Goal: Find specific page/section: Find specific page/section

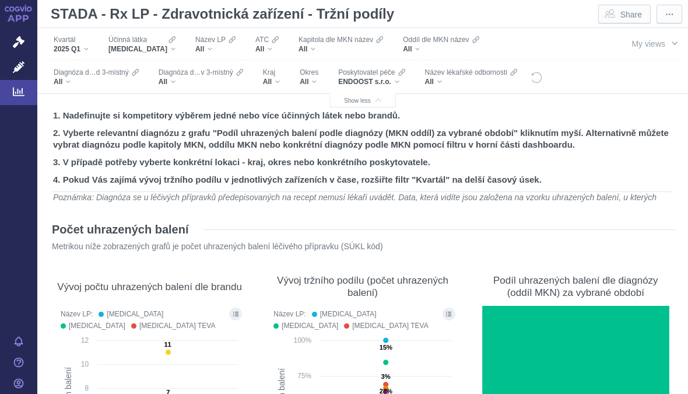
click at [338, 84] on div "ENDOOST s.r.o." at bounding box center [371, 81] width 66 height 9
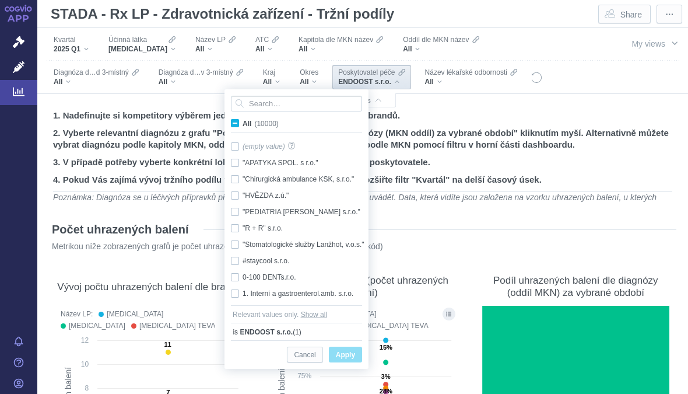
click at [243, 122] on span "All (10000)" at bounding box center [261, 124] width 36 height 8
click at [243, 122] on input "All (10000)" at bounding box center [247, 121] width 8 height 8
checkbox input "true"
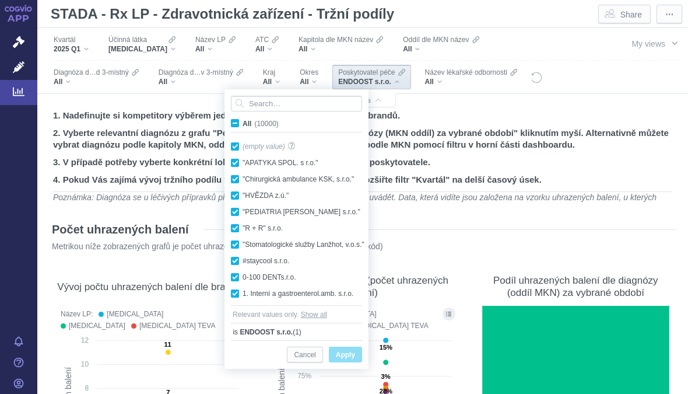
checkbox input "true"
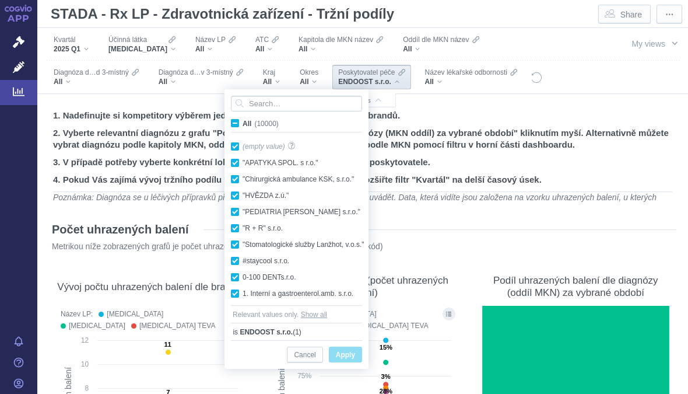
checkbox input "true"
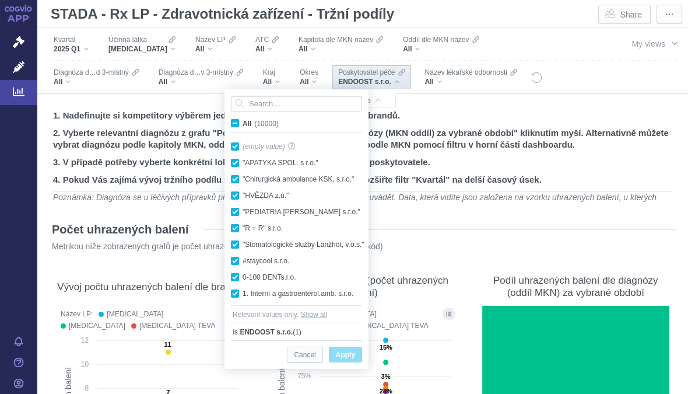
checkbox input "true"
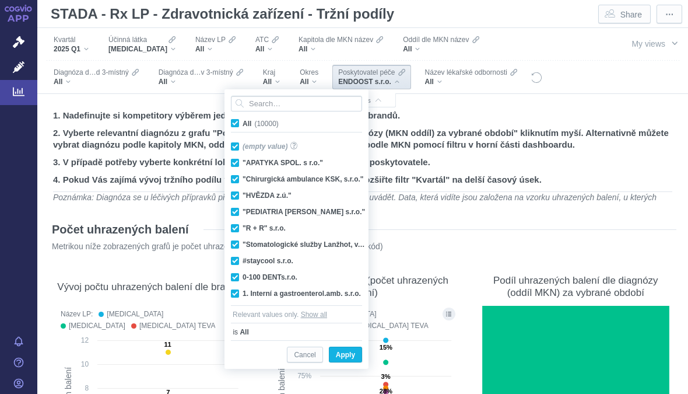
click at [243, 125] on span "All (10000)" at bounding box center [261, 124] width 36 height 8
click at [243, 125] on input "All (10000)" at bounding box center [247, 121] width 8 height 8
checkbox input "false"
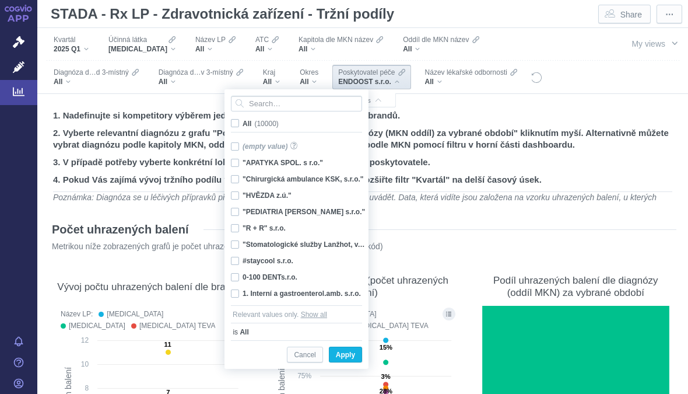
checkbox input "false"
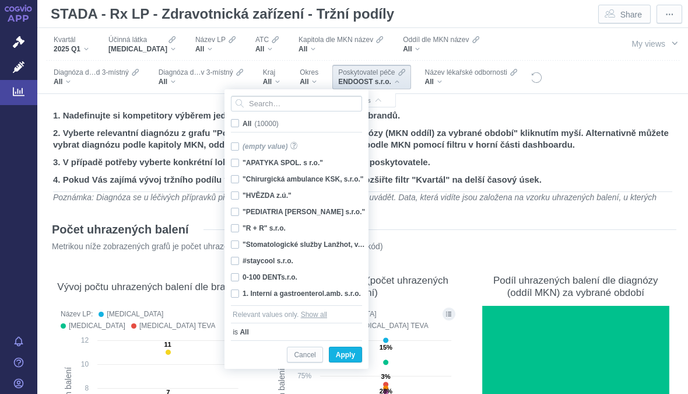
checkbox input "false"
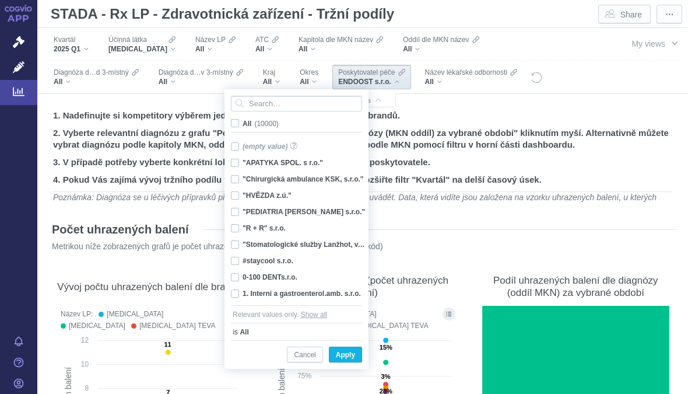
checkbox input "false"
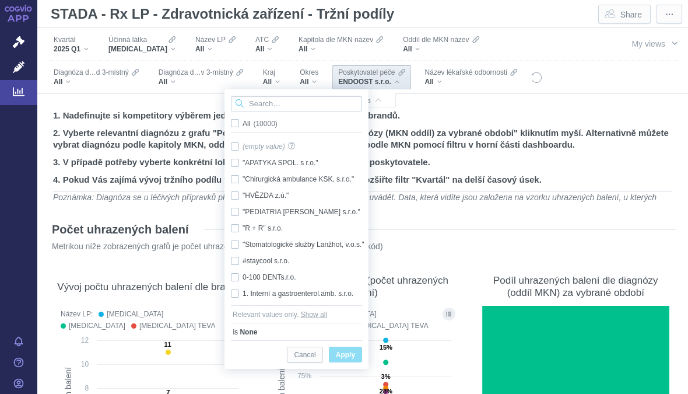
click at [272, 104] on input "Search attribute values" at bounding box center [296, 104] width 131 height 16
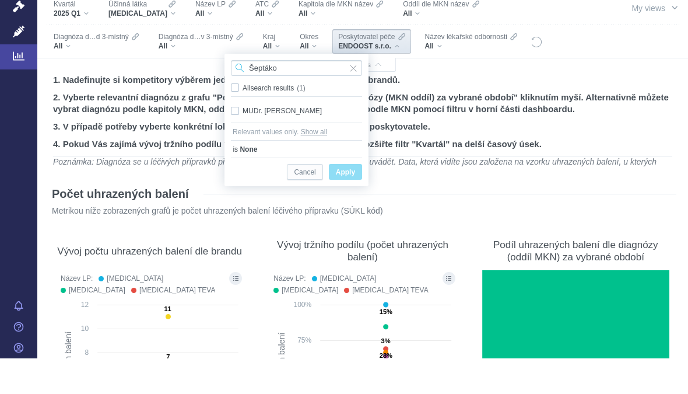
type input "Šeptáko"
click at [285, 138] on div "MUDr. [PERSON_NAME] Only" at bounding box center [296, 146] width 143 height 16
checkbox input "true"
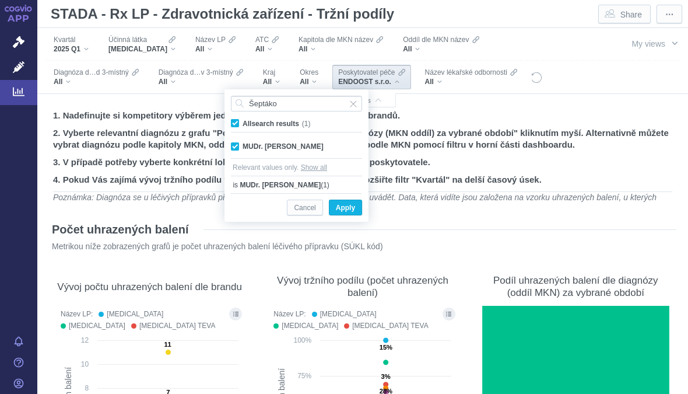
click at [0, 0] on span "Only" at bounding box center [0, 0] width 0 height 0
click at [350, 204] on span "Apply" at bounding box center [345, 208] width 19 height 15
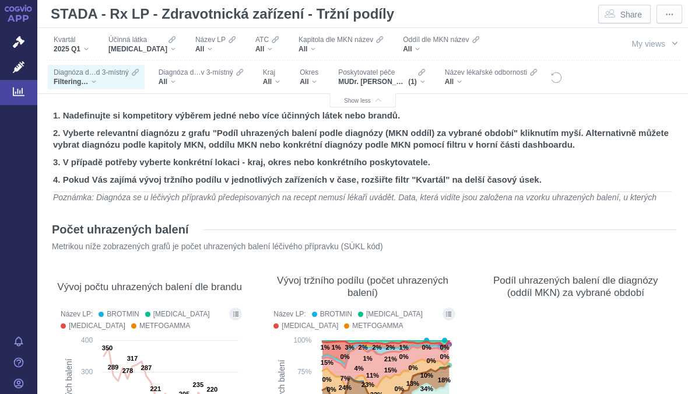
scroll to position [181, 0]
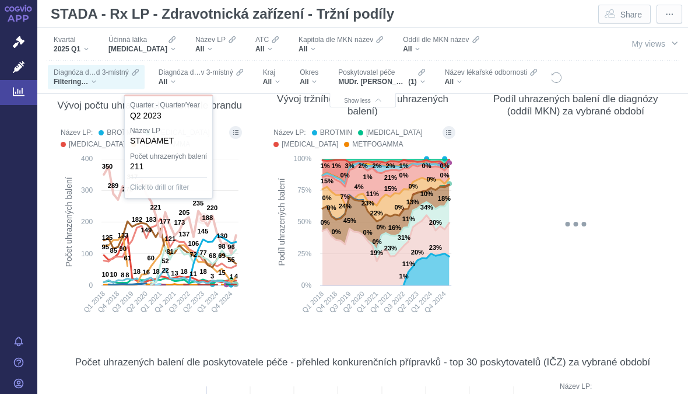
click at [205, 215] on text "188" at bounding box center [207, 217] width 11 height 7
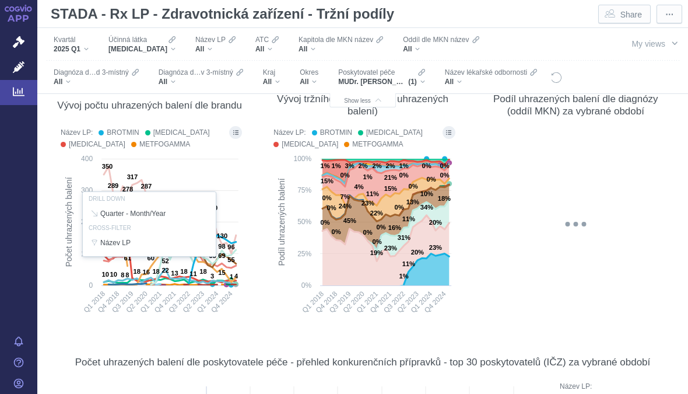
click at [268, 319] on icon "Created with Highcharts 12.2.0 Podíl uhrazených balení 0% 0% 1% 2% 1% 1% 1% 1% …" at bounding box center [362, 238] width 189 height 171
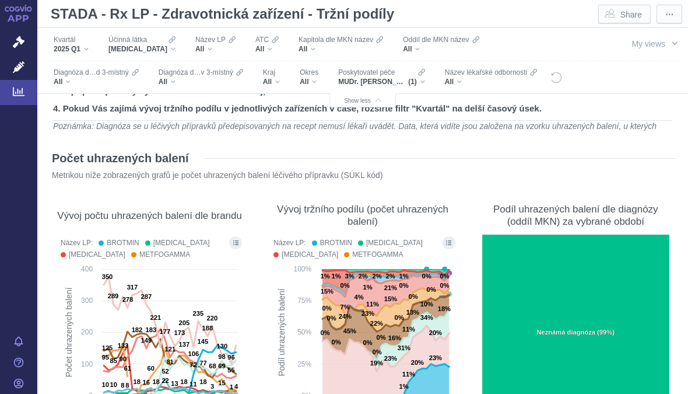
scroll to position [70, 0]
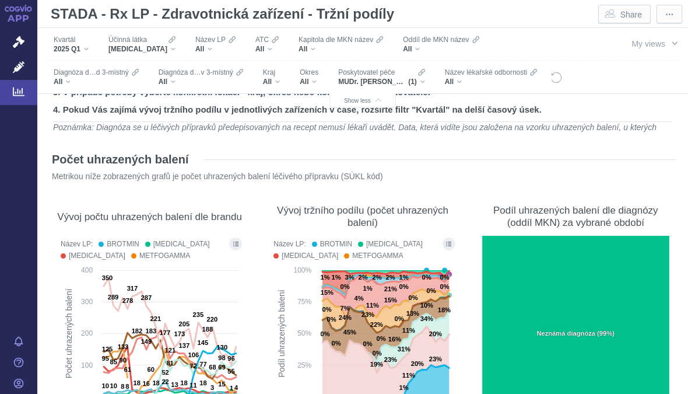
click at [160, 47] on div "[MEDICAL_DATA]" at bounding box center [141, 48] width 67 height 9
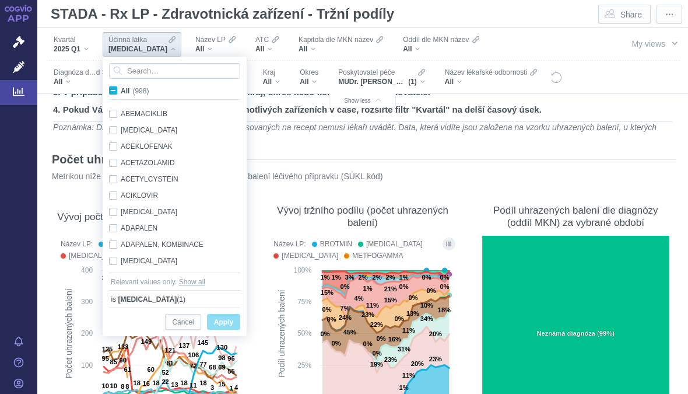
click at [121, 90] on span "All (998)" at bounding box center [135, 91] width 28 height 8
click at [121, 90] on input "All (998)" at bounding box center [125, 89] width 8 height 8
checkbox input "true"
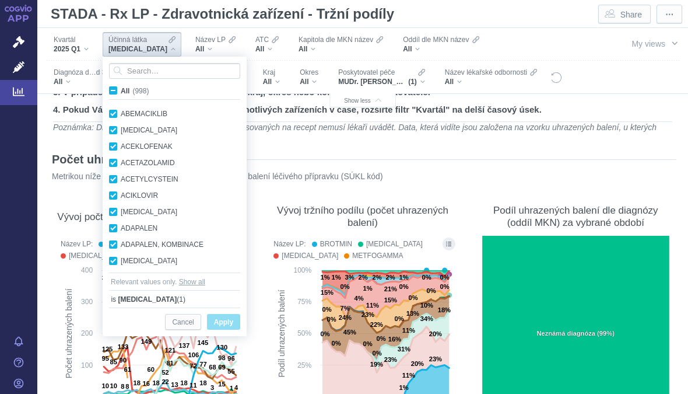
checkbox input "true"
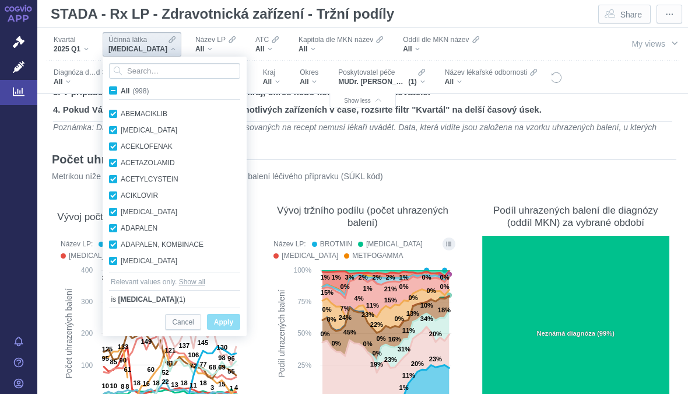
checkbox input "true"
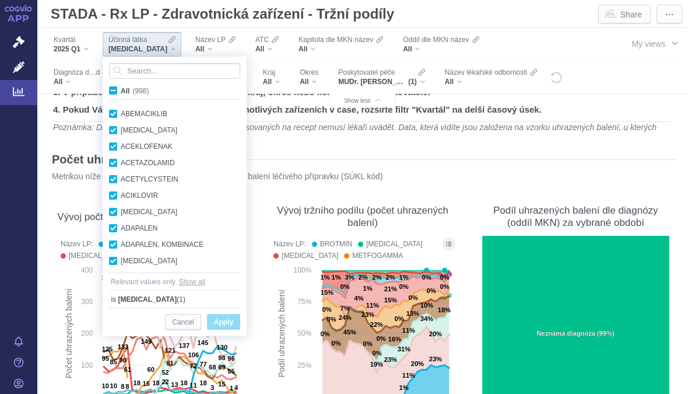
checkbox input "true"
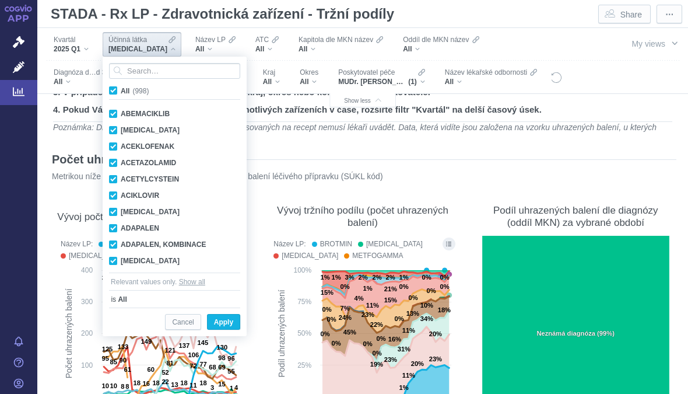
click at [121, 92] on input "All (998)" at bounding box center [125, 89] width 8 height 8
checkbox input "false"
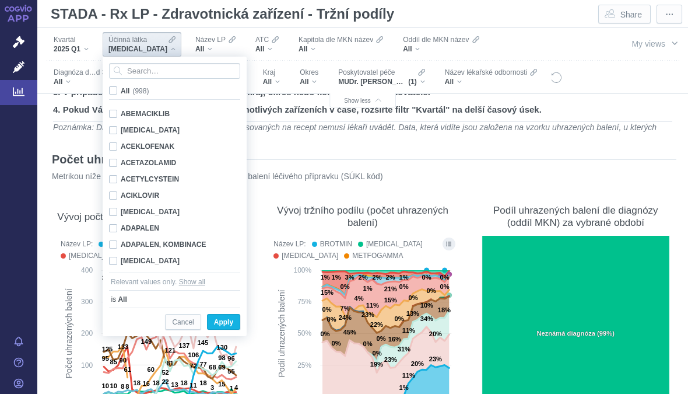
checkbox input "false"
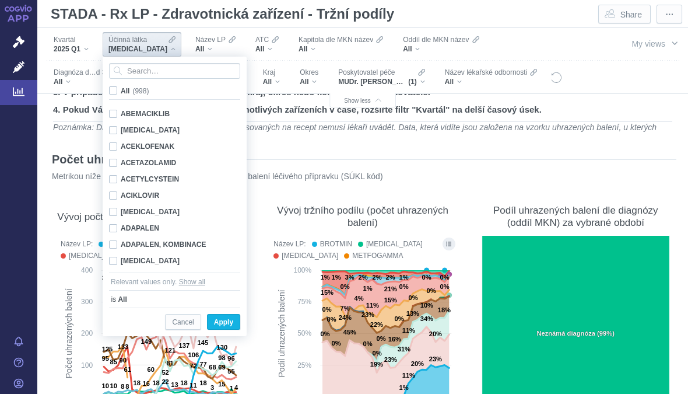
checkbox input "false"
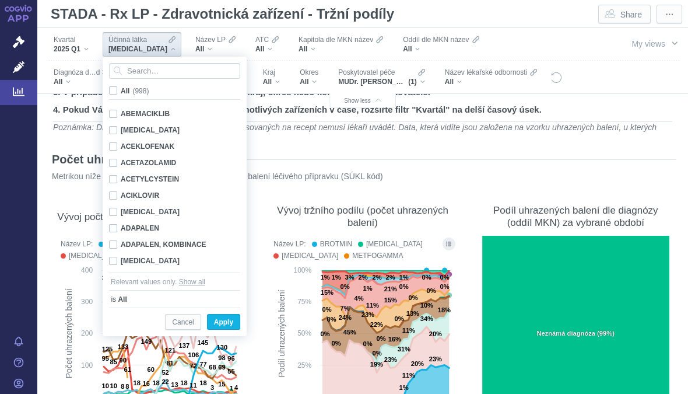
checkbox input "false"
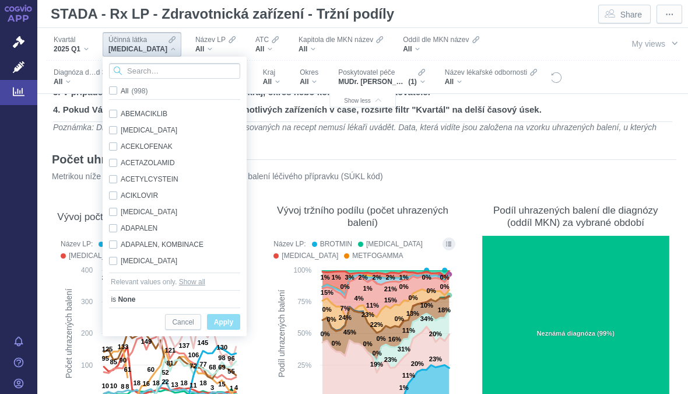
click at [160, 72] on input "Search attribute values" at bounding box center [174, 71] width 131 height 16
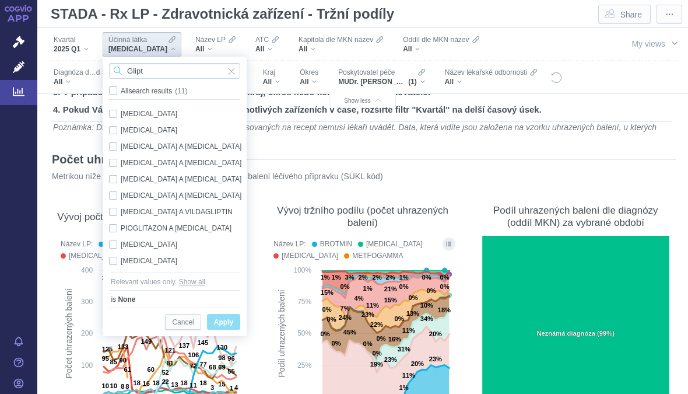
type input "Glipt"
click at [198, 210] on div "[MEDICAL_DATA] A VILDAGLIPTIN Only" at bounding box center [176, 211] width 146 height 16
checkbox input "true"
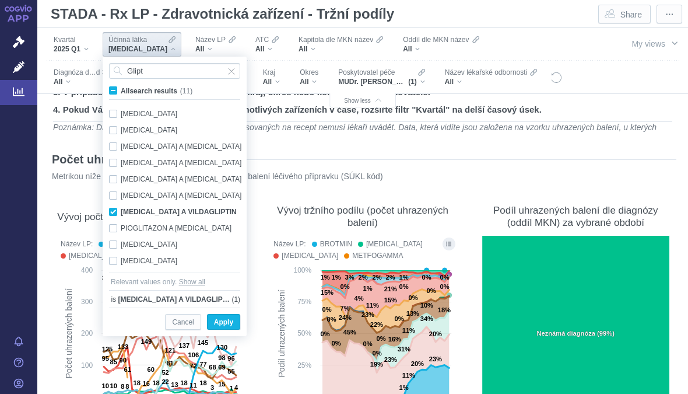
click at [194, 192] on div "[MEDICAL_DATA] A [MEDICAL_DATA] Only" at bounding box center [176, 195] width 146 height 16
checkbox input "true"
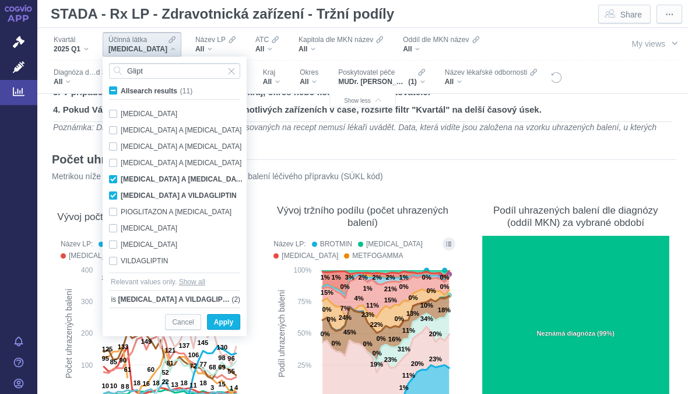
scroll to position [16, 0]
click at [142, 241] on div "[MEDICAL_DATA] Only" at bounding box center [176, 244] width 146 height 16
checkbox input "false"
click at [147, 258] on div "VILDAGLIPTIN Only" at bounding box center [176, 260] width 146 height 16
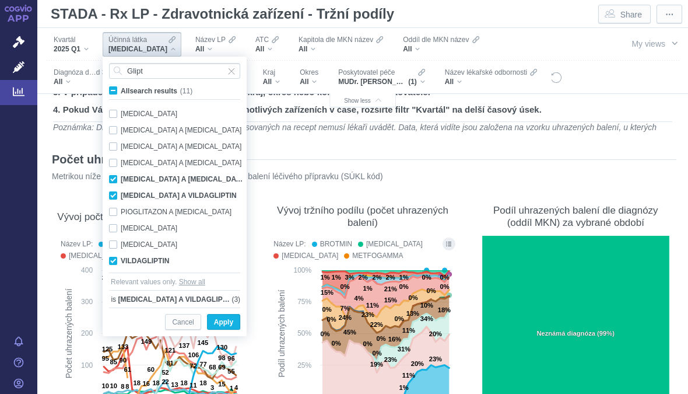
checkbox input "true"
click at [147, 243] on div "[MEDICAL_DATA] Only" at bounding box center [176, 244] width 146 height 16
checkbox input "true"
click at [229, 318] on span "Apply" at bounding box center [223, 322] width 19 height 15
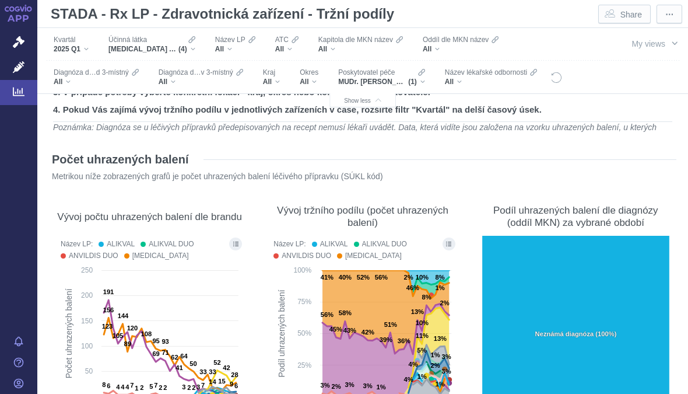
scroll to position [191, 0]
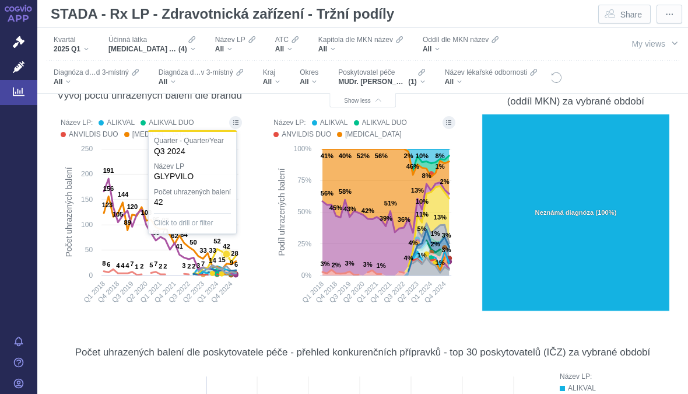
click at [228, 266] on icon at bounding box center [219, 270] width 33 height 8
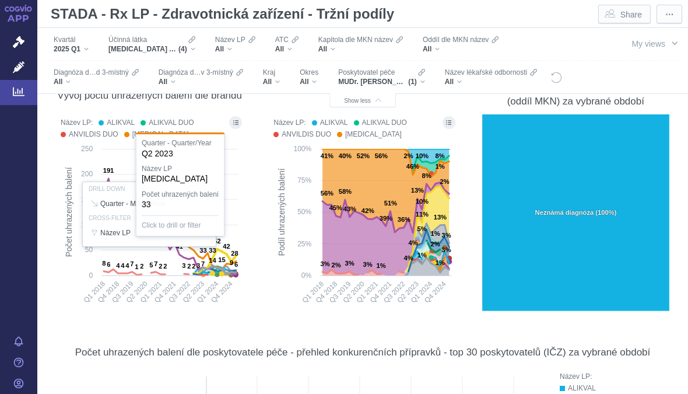
click at [205, 252] on div at bounding box center [149, 214] width 189 height 201
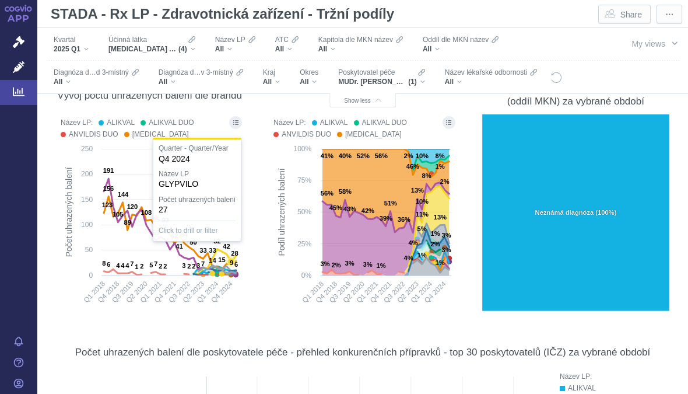
click at [231, 261] on text "9" at bounding box center [231, 262] width 3 height 7
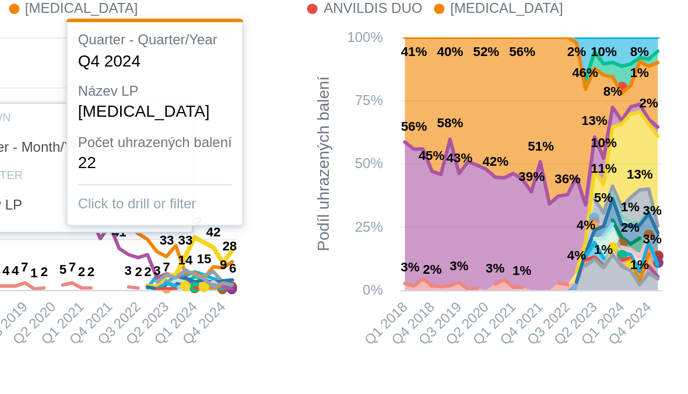
click at [110, 135] on div at bounding box center [149, 214] width 189 height 201
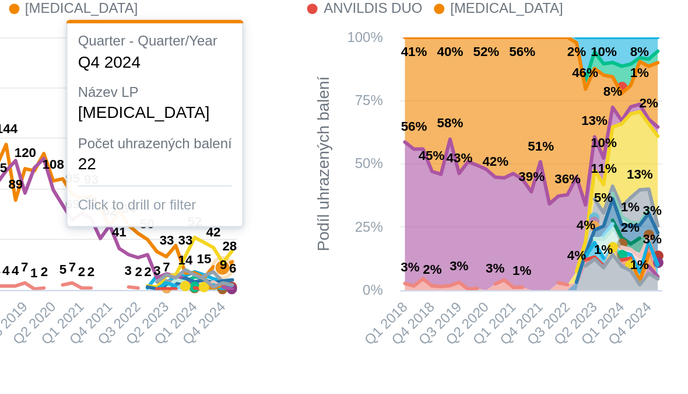
click at [198, 265] on icon at bounding box center [217, 269] width 38 height 9
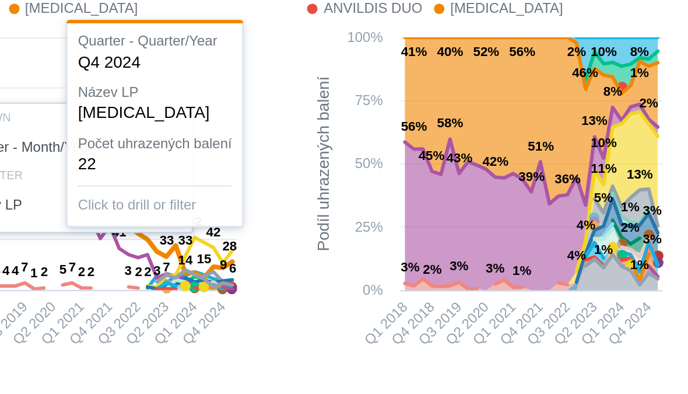
click at [110, 142] on div at bounding box center [149, 214] width 189 height 201
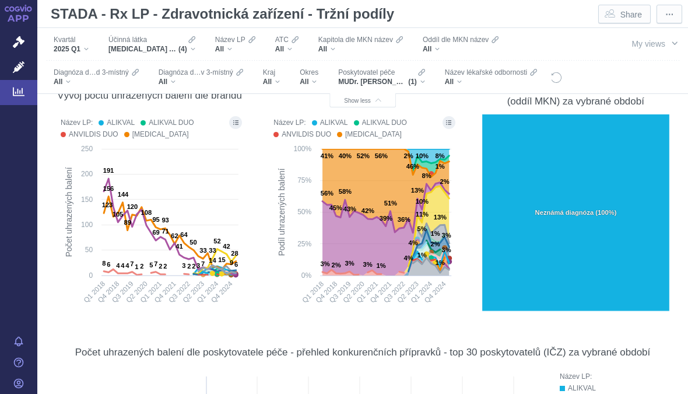
click at [237, 121] on icon "Show all legend items in a dialog" at bounding box center [235, 123] width 5 height 6
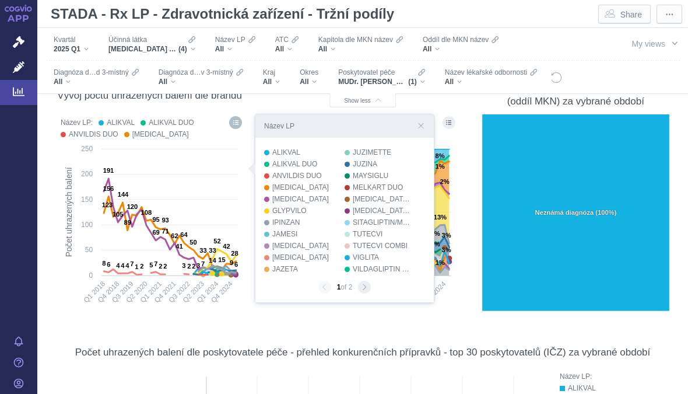
click at [198, 51] on div "Účinná [PERSON_NAME] [MEDICAL_DATA] A VILDAGLIPTIN, [MEDICAL_DATA] A [MEDICAL_D…" at bounding box center [152, 44] width 99 height 24
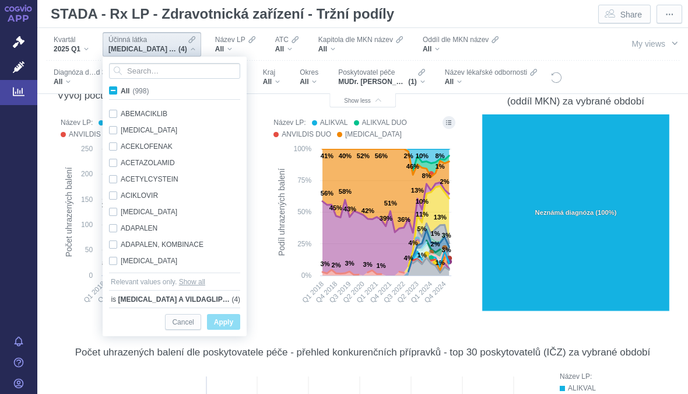
click at [118, 91] on label "All (998)" at bounding box center [130, 91] width 47 height 12
click at [121, 91] on input "All (998)" at bounding box center [125, 89] width 8 height 8
checkbox input "true"
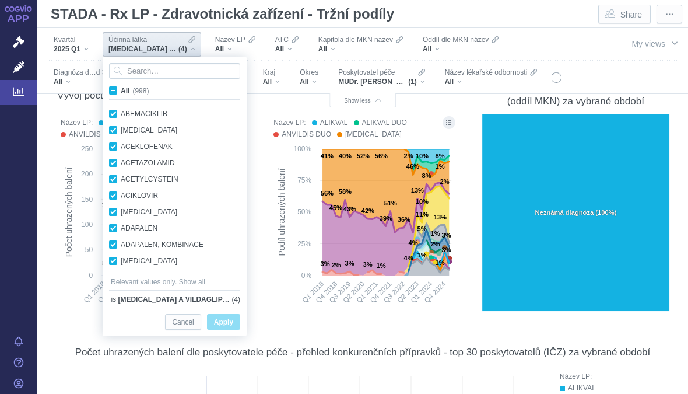
checkbox input "true"
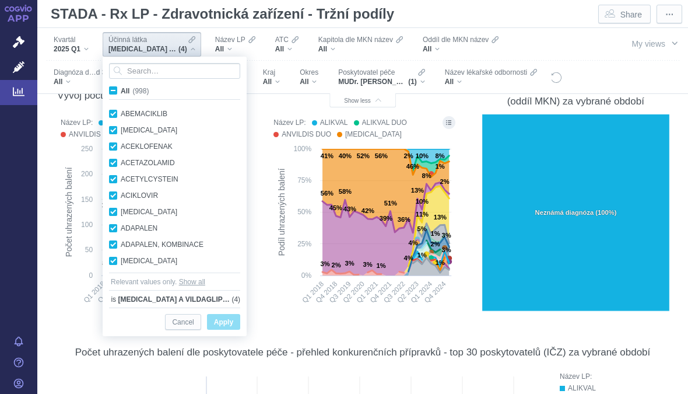
checkbox input "true"
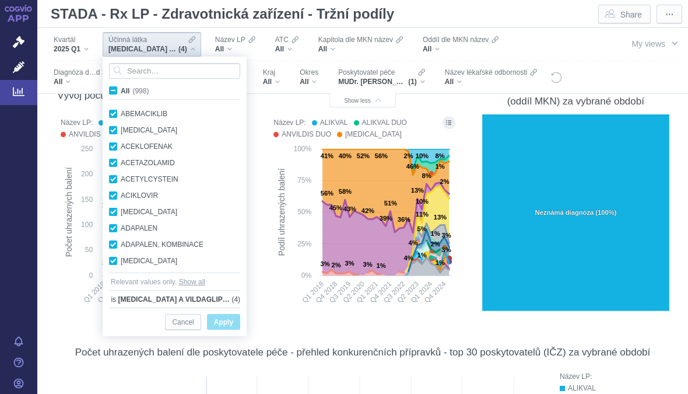
checkbox input "true"
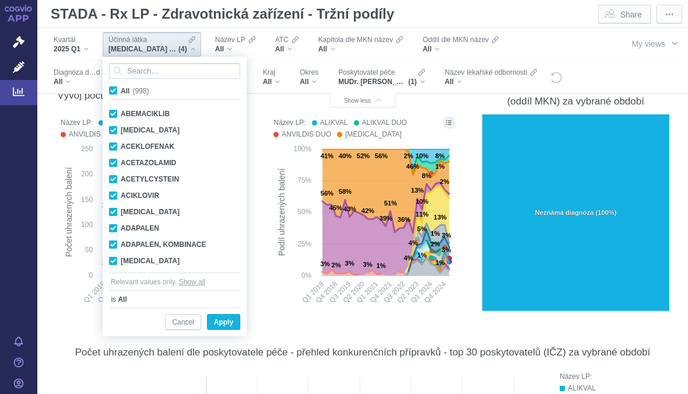
click at [121, 91] on input "All (998)" at bounding box center [125, 89] width 8 height 8
checkbox input "false"
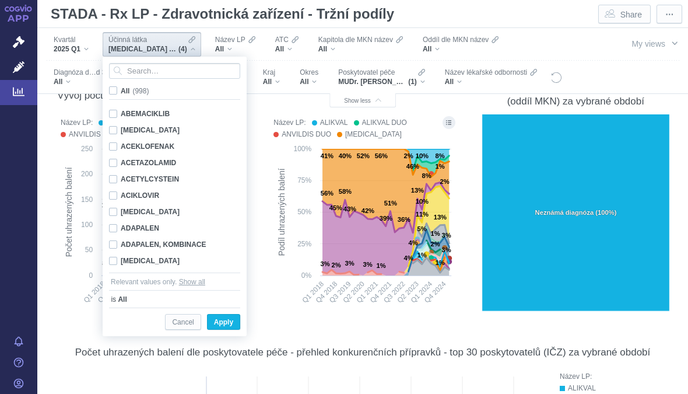
checkbox input "false"
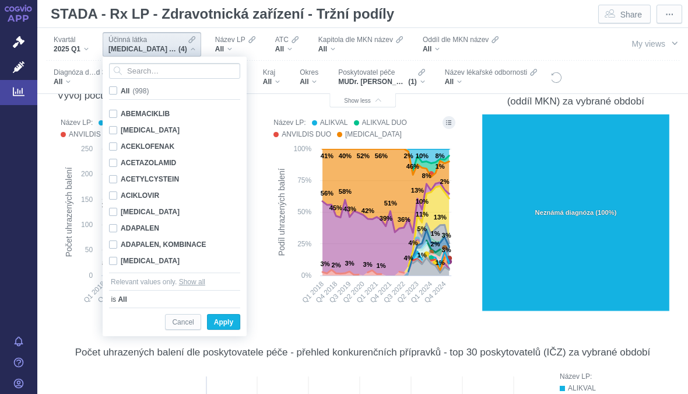
checkbox input "false"
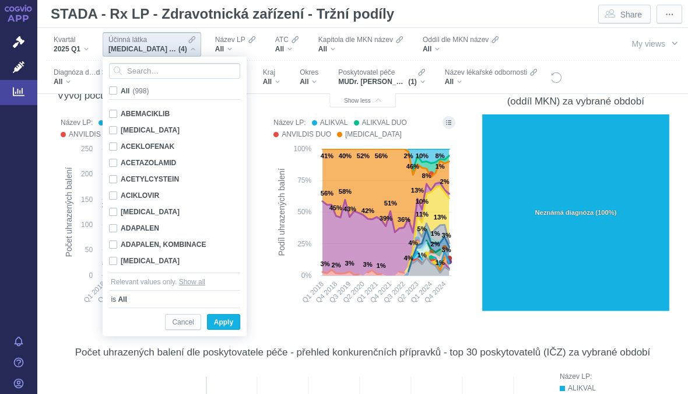
checkbox input "false"
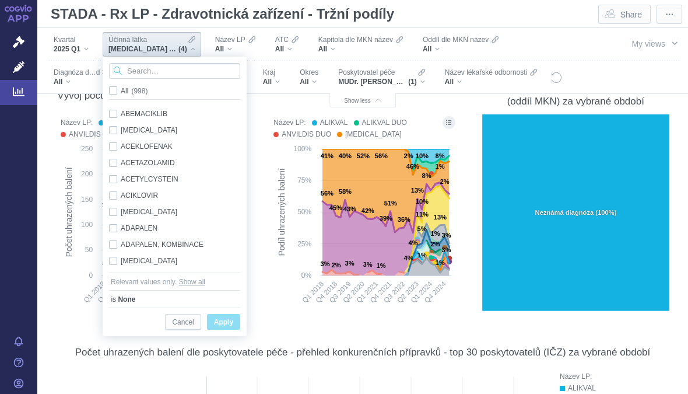
click at [159, 73] on input "Search attribute values" at bounding box center [174, 71] width 131 height 16
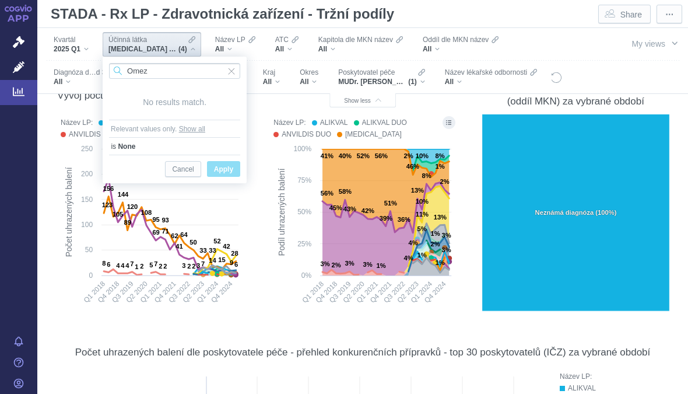
click at [174, 65] on input "Omez" at bounding box center [174, 71] width 131 height 16
click at [189, 66] on input "Omez" at bounding box center [174, 71] width 131 height 16
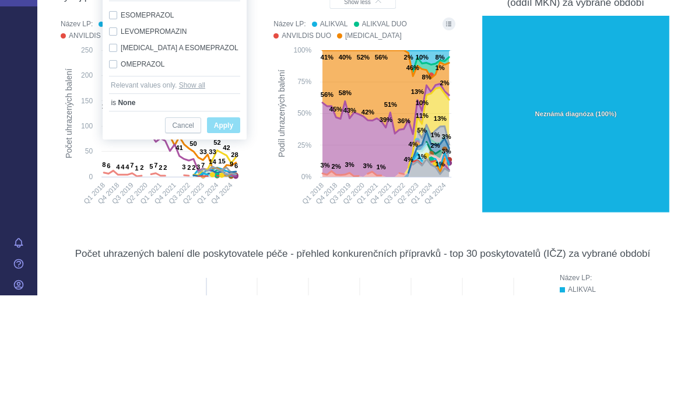
type input "Omep"
click at [150, 155] on div "OMEPRAZOL Only" at bounding box center [174, 163] width 143 height 16
checkbox input "true"
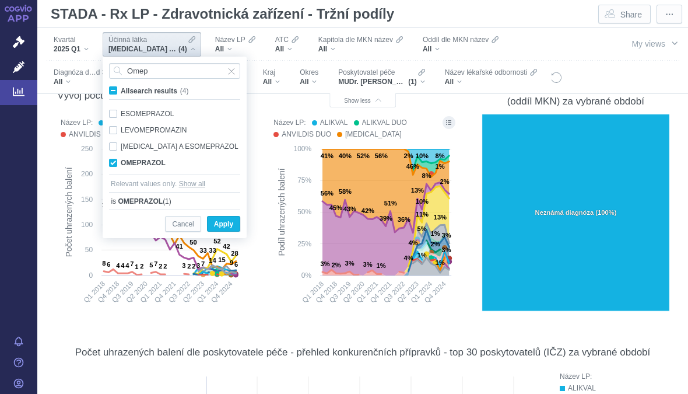
click at [0, 0] on span "Only" at bounding box center [0, 0] width 0 height 0
click at [229, 220] on span "Apply" at bounding box center [223, 224] width 19 height 15
